Goal: Use online tool/utility: Utilize a website feature to perform a specific function

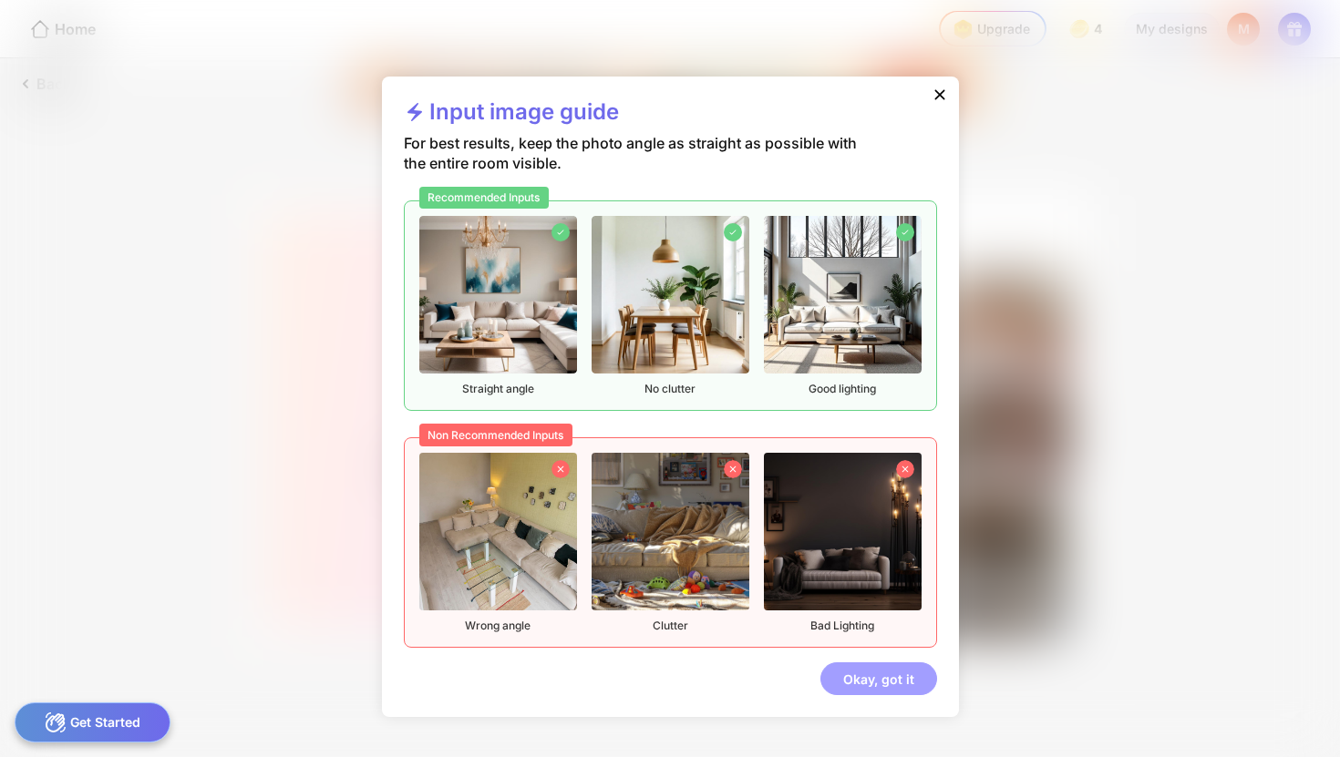
click at [870, 687] on div "Okay, got it" at bounding box center [878, 679] width 117 height 33
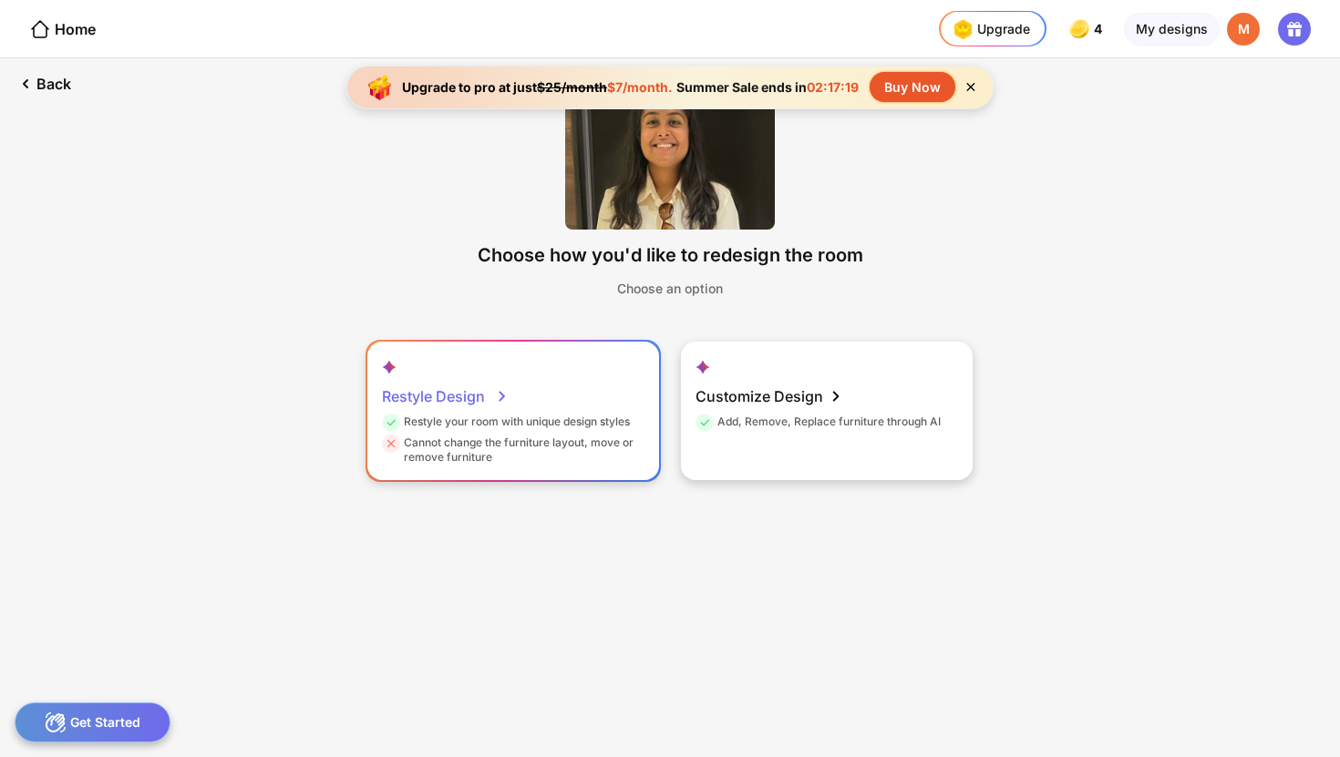
click at [539, 374] on div "Restyle Design Restyle your room with unique design styles Cannot change the fu…" at bounding box center [513, 411] width 292 height 139
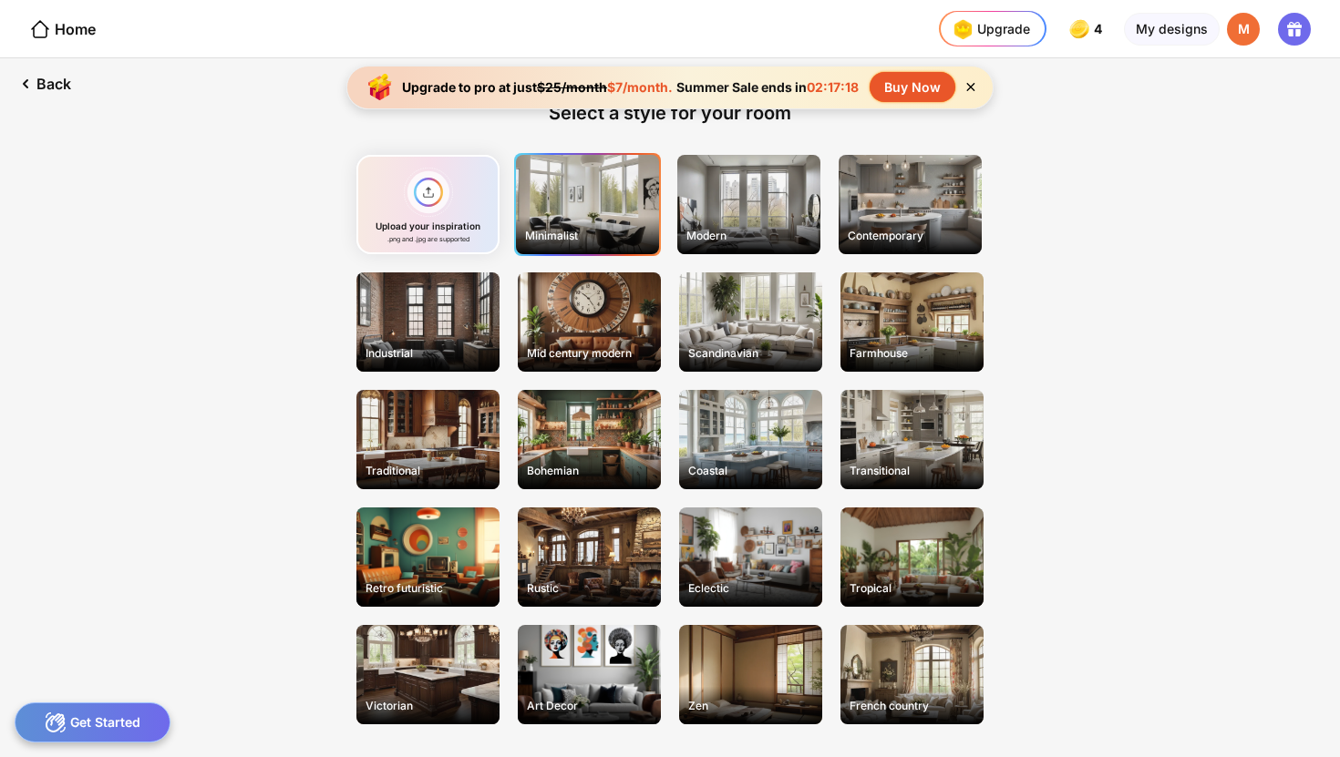
click at [587, 220] on div "Minimalist" at bounding box center [587, 204] width 143 height 99
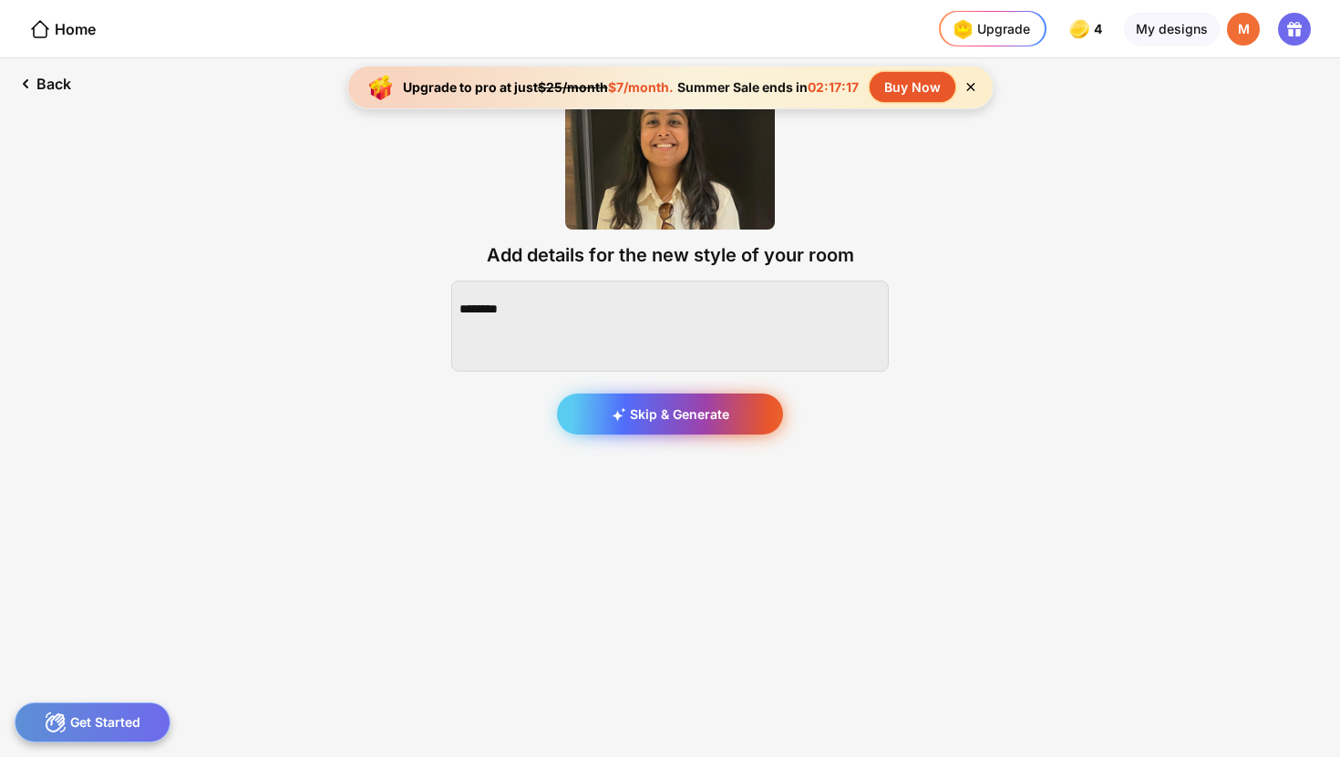
click at [680, 418] on div "Skip & Generate" at bounding box center [670, 414] width 226 height 41
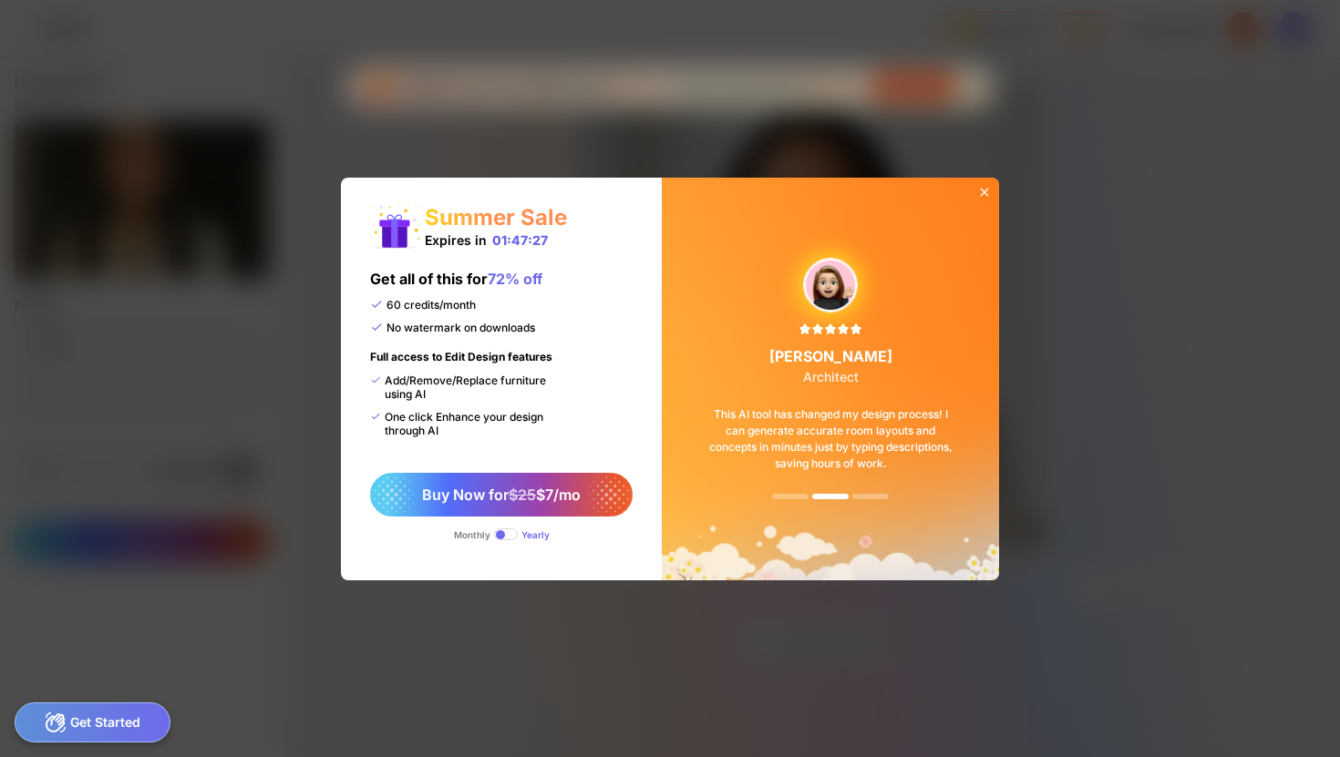
click at [989, 187] on icon at bounding box center [984, 192] width 15 height 15
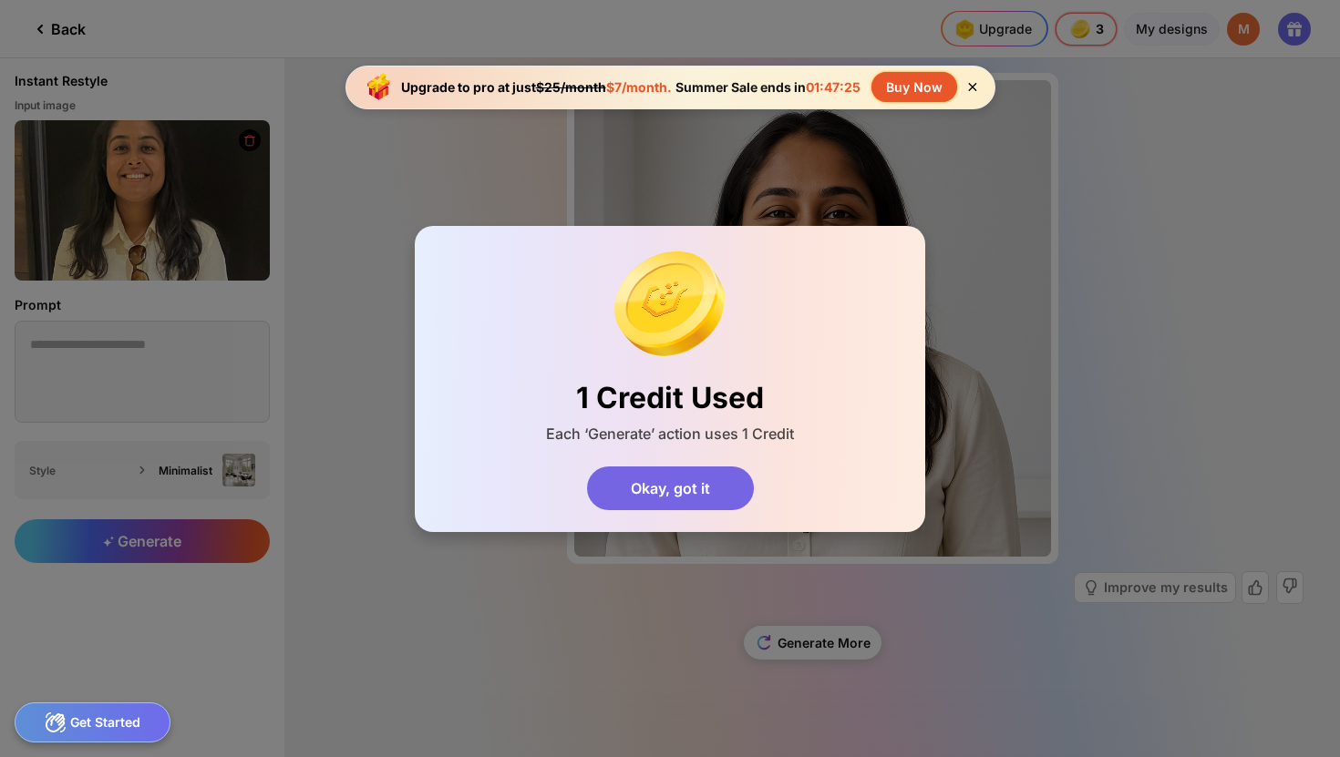
click at [672, 500] on div "Okay, got it" at bounding box center [670, 489] width 167 height 44
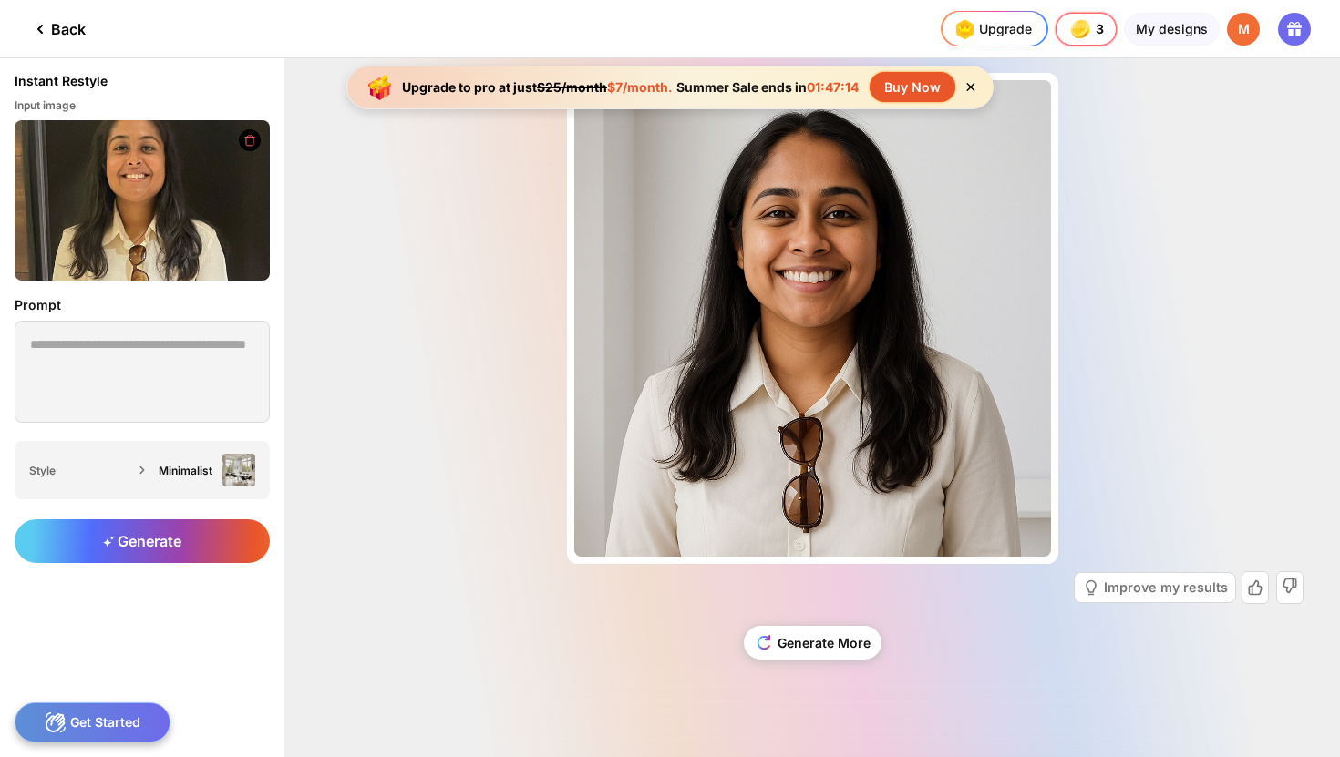
click at [974, 85] on icon at bounding box center [971, 87] width 8 height 8
